Goal: Find specific page/section: Find specific page/section

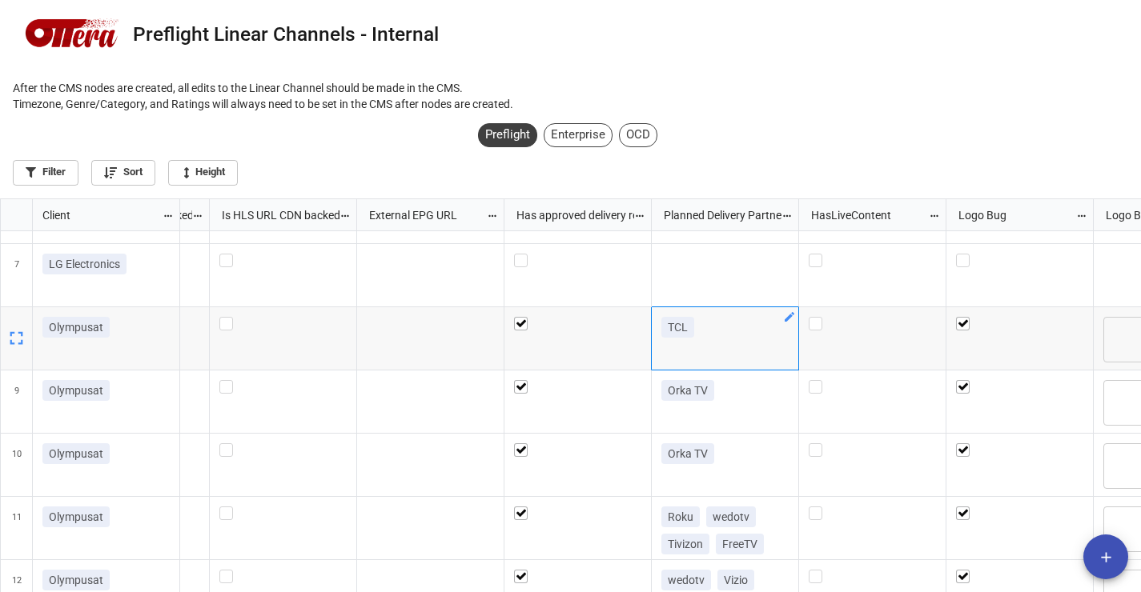
click at [792, 314] on icon "grid" at bounding box center [789, 317] width 10 height 10
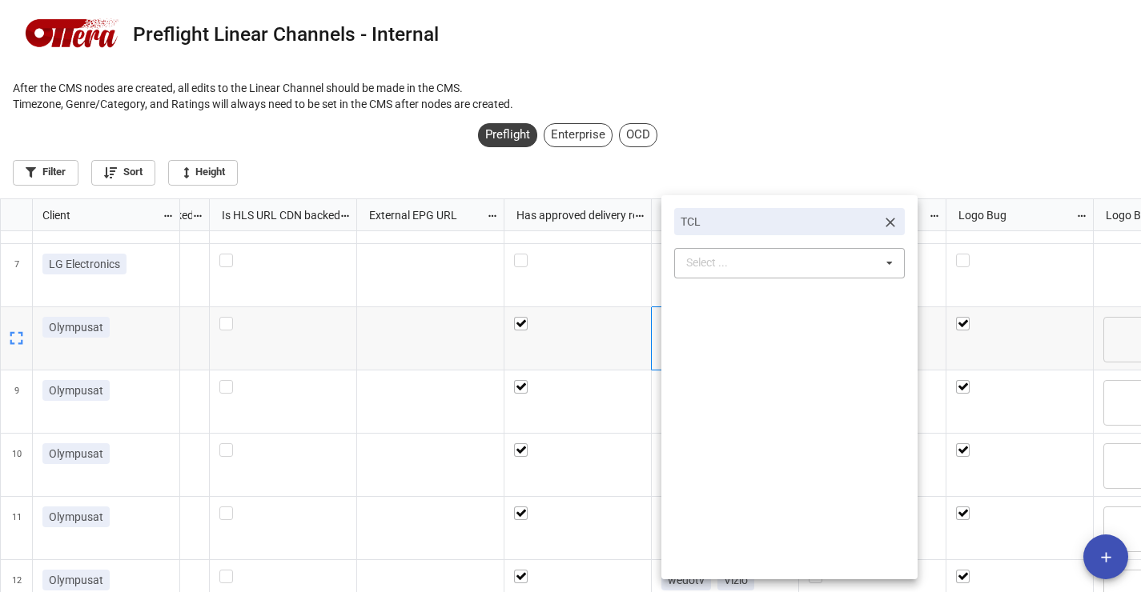
click at [884, 266] on icon at bounding box center [889, 264] width 24 height 30
type input "tcl roku"
click at [777, 297] on span "TCL Roku Syndication" at bounding box center [742, 293] width 109 height 13
click at [653, 320] on div at bounding box center [570, 296] width 1141 height 592
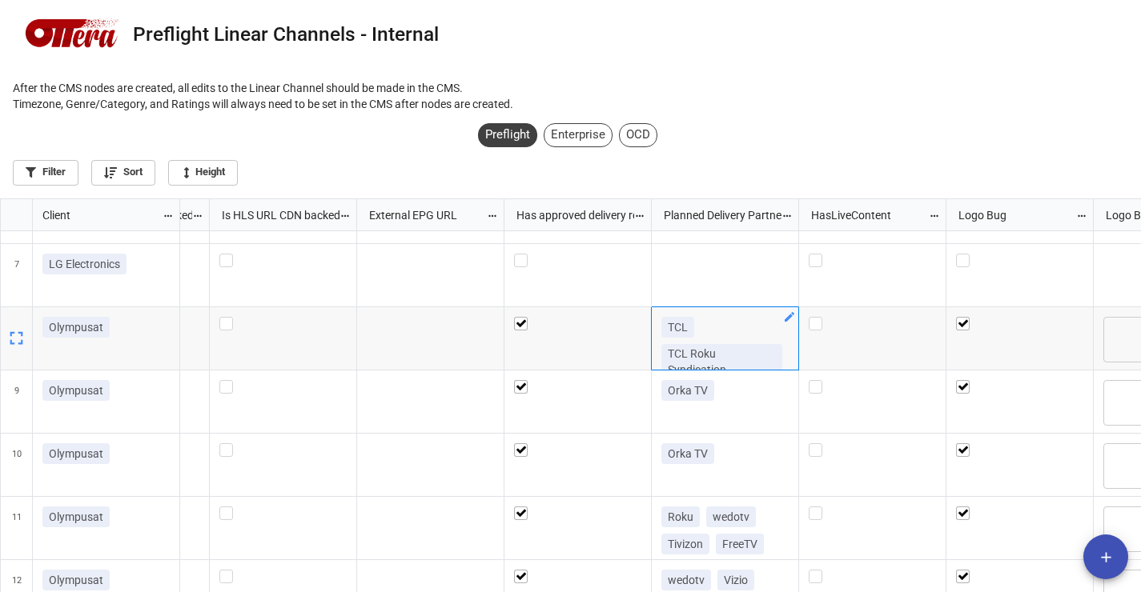
click at [784, 316] on icon "grid" at bounding box center [789, 317] width 13 height 13
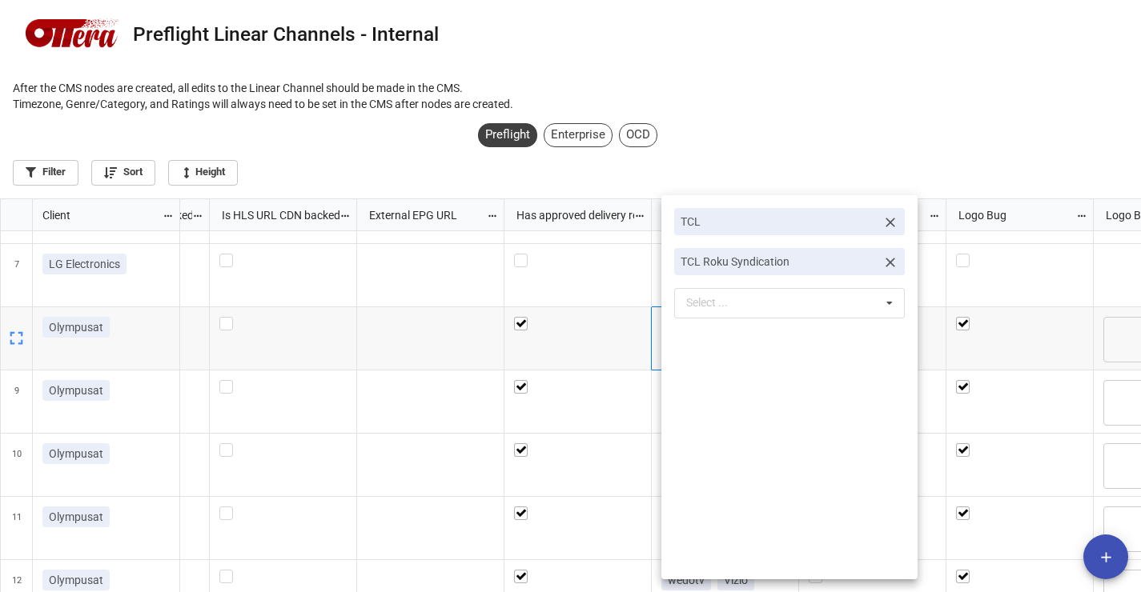
click at [885, 221] on icon at bounding box center [890, 223] width 16 height 16
click at [616, 349] on div at bounding box center [570, 296] width 1141 height 592
